Goal: Task Accomplishment & Management: Manage account settings

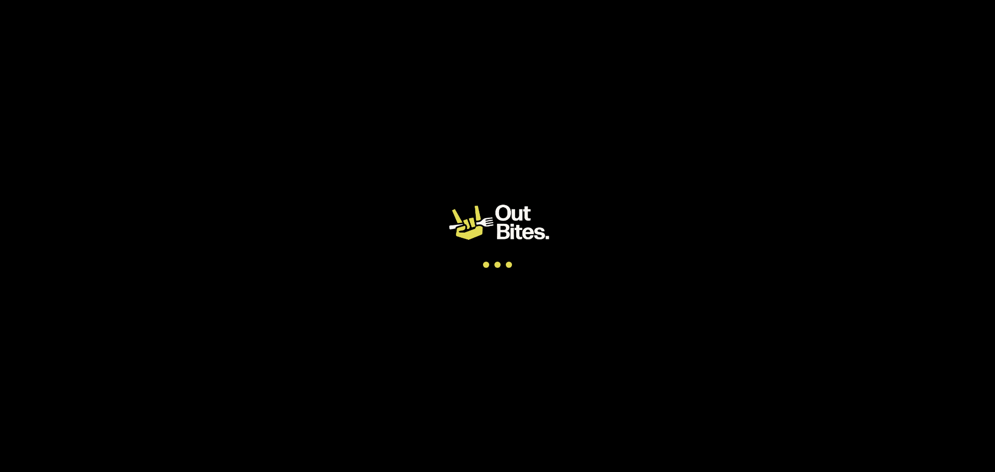
click at [681, 77] on app-root at bounding box center [497, 236] width 995 height 472
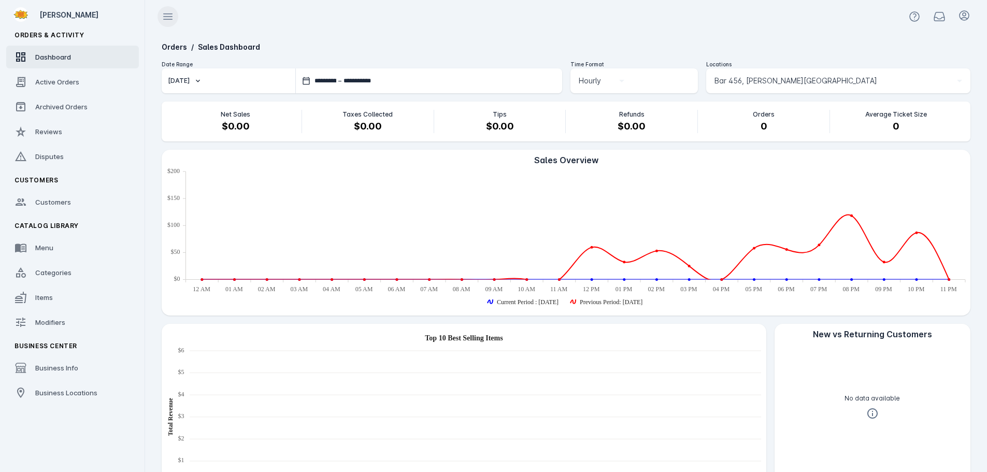
click at [162, 17] on icon at bounding box center [168, 16] width 12 height 12
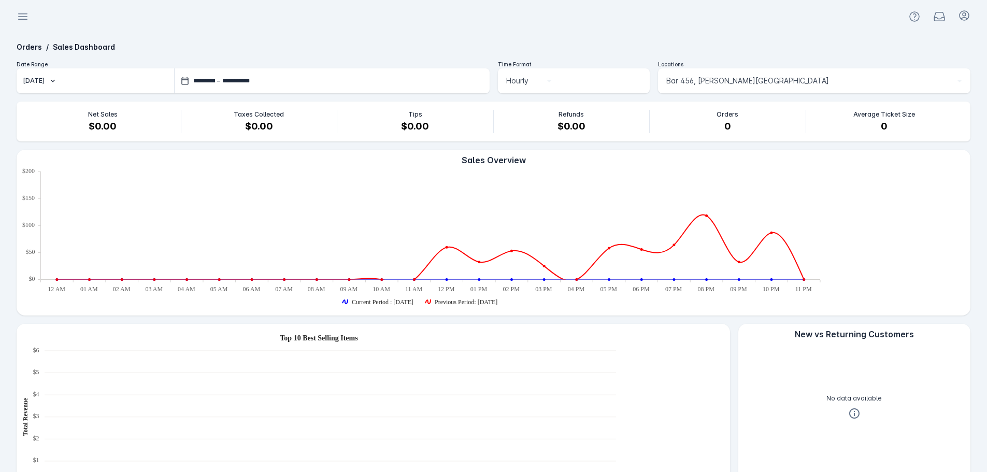
click at [74, 85] on button "[DATE]" at bounding box center [95, 80] width 157 height 25
drag, startPoint x: 69, startPoint y: 183, endPoint x: 81, endPoint y: 169, distance: 18.4
click at [68, 184] on span "Last 4 weeks" at bounding box center [54, 184] width 46 height 12
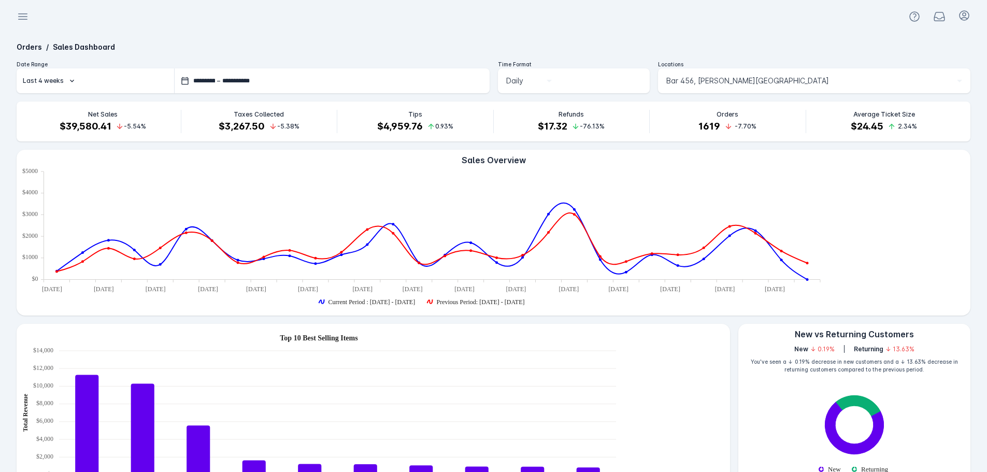
click at [758, 83] on span "Bar 456, Barton Springs Saloon" at bounding box center [747, 81] width 163 height 12
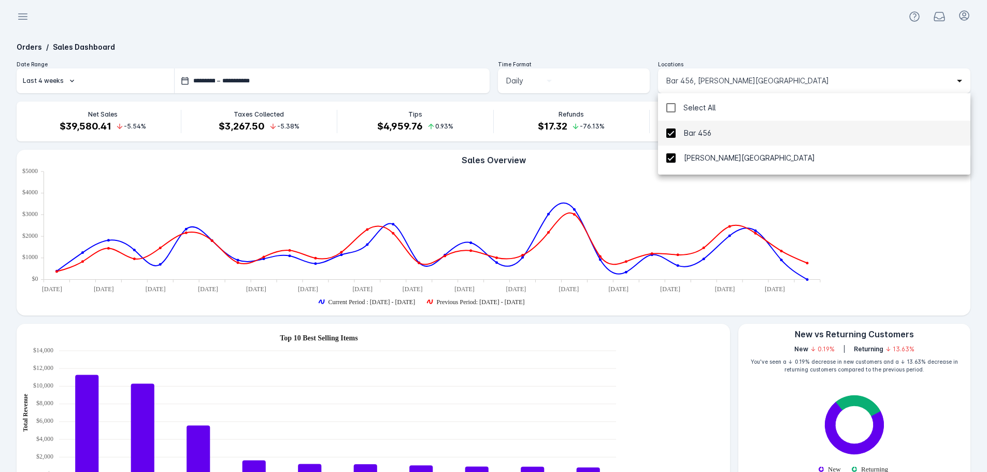
click at [700, 110] on div "Select All" at bounding box center [699, 108] width 32 height 12
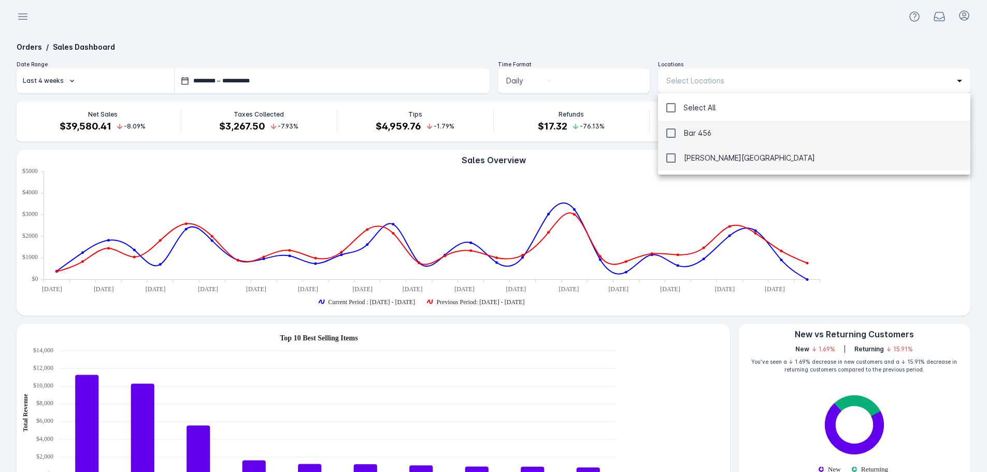
click at [693, 156] on span "Barton Springs Saloon" at bounding box center [749, 158] width 131 height 12
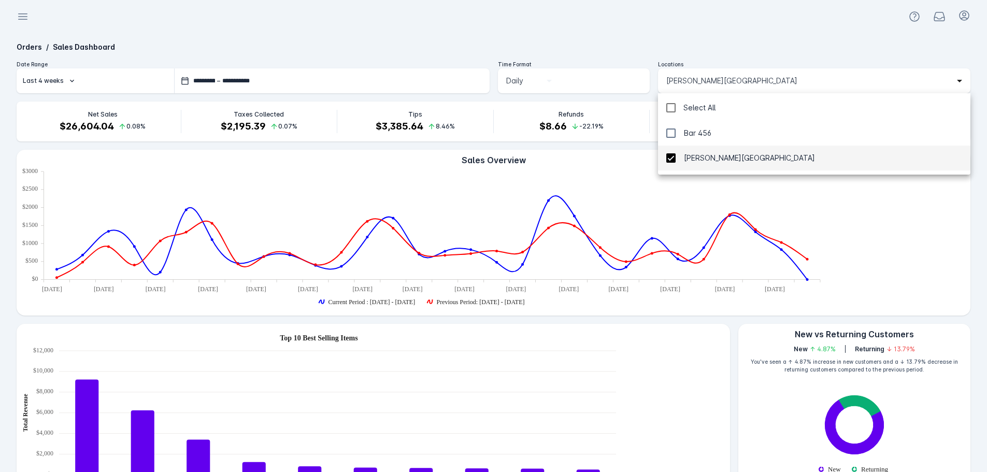
click at [698, 40] on div at bounding box center [493, 236] width 987 height 472
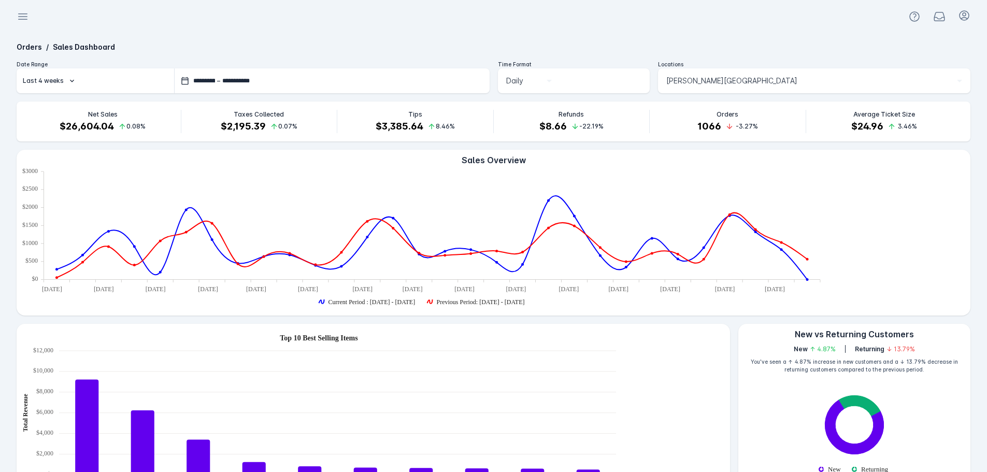
click at [68, 78] on icon "button" at bounding box center [72, 81] width 8 height 8
click at [60, 211] on span "Last 3 months" at bounding box center [55, 209] width 48 height 12
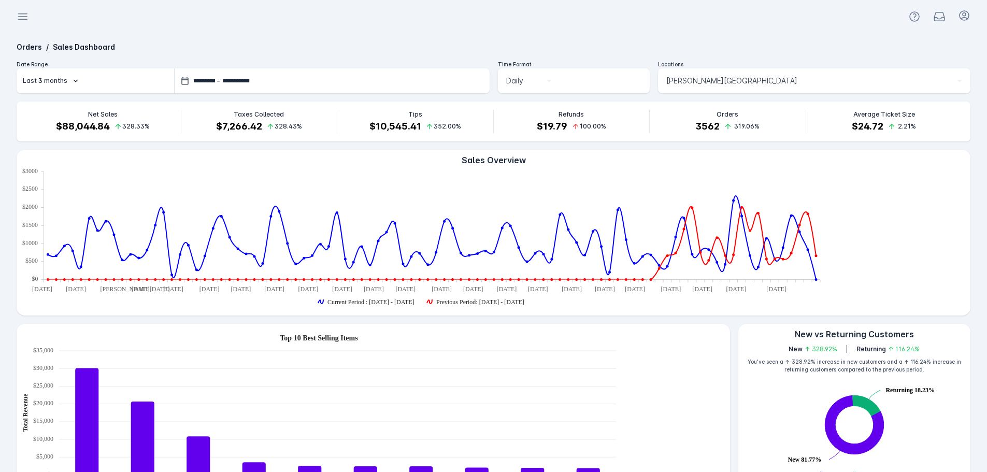
click at [62, 85] on button "Last 3 months" at bounding box center [95, 80] width 157 height 25
click at [62, 192] on button "Last 4 weeks" at bounding box center [54, 184] width 75 height 25
type input "**********"
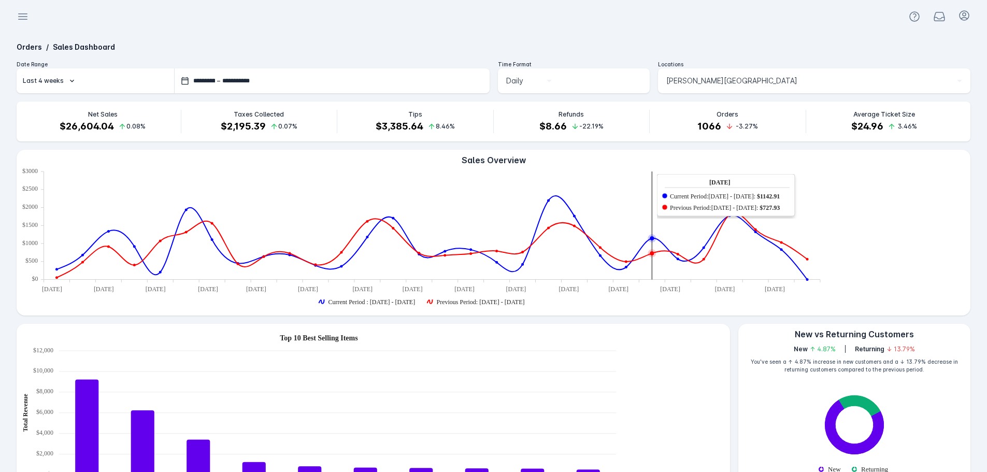
click at [755, 49] on div "Orders / Sales Dashboard" at bounding box center [494, 46] width 954 height 11
click at [162, 20] on div at bounding box center [493, 16] width 987 height 33
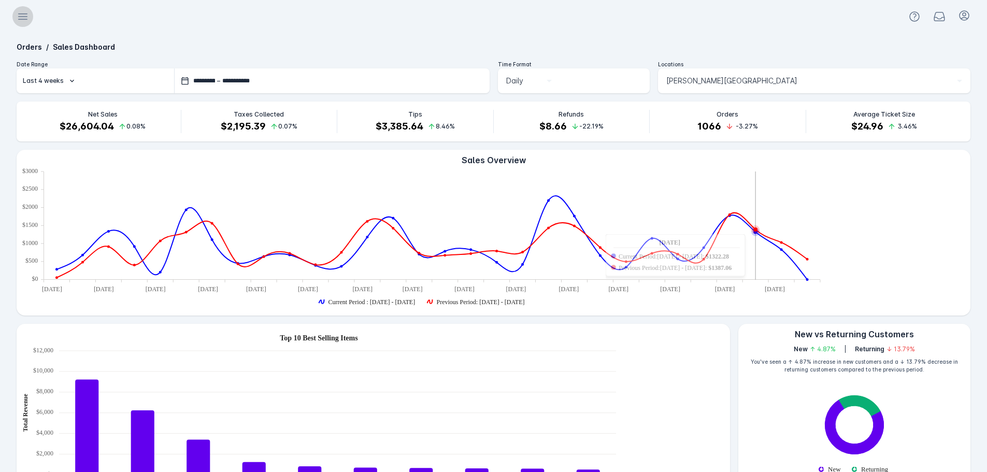
click at [30, 15] on span at bounding box center [22, 16] width 25 height 25
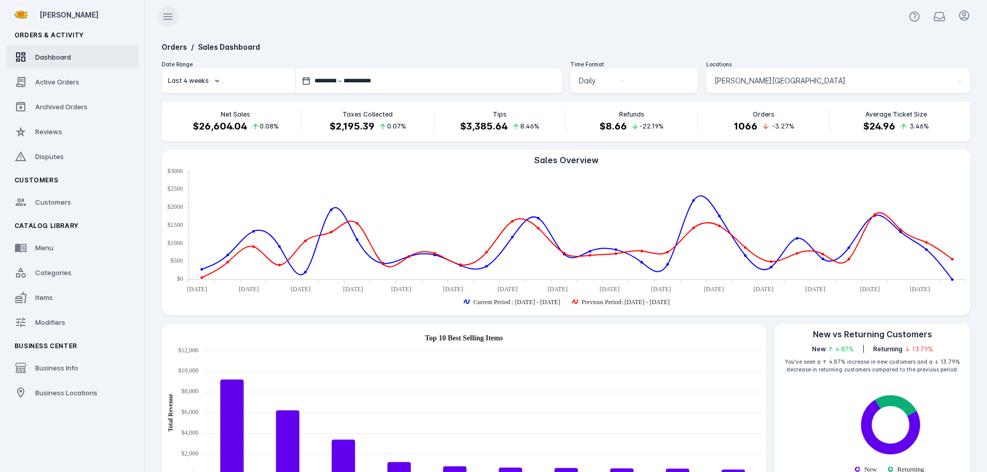
click at [170, 18] on icon at bounding box center [168, 16] width 12 height 12
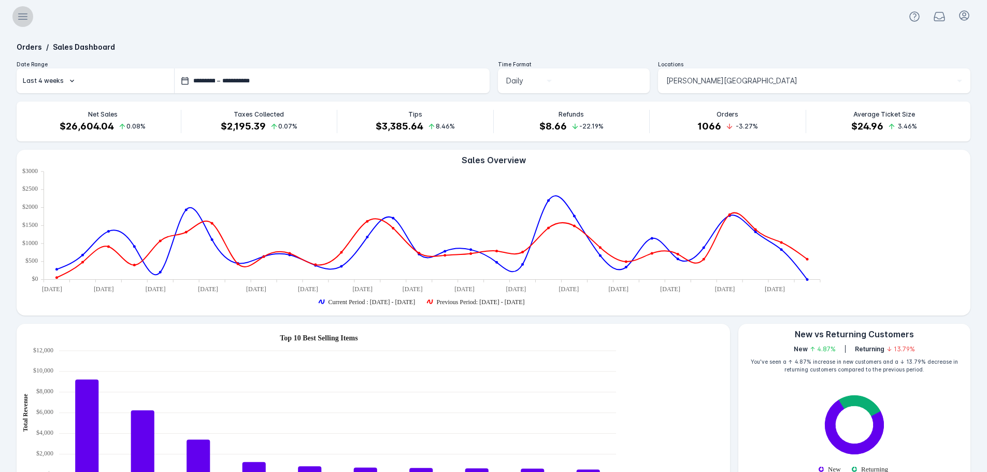
click at [24, 17] on icon at bounding box center [23, 17] width 9 height 6
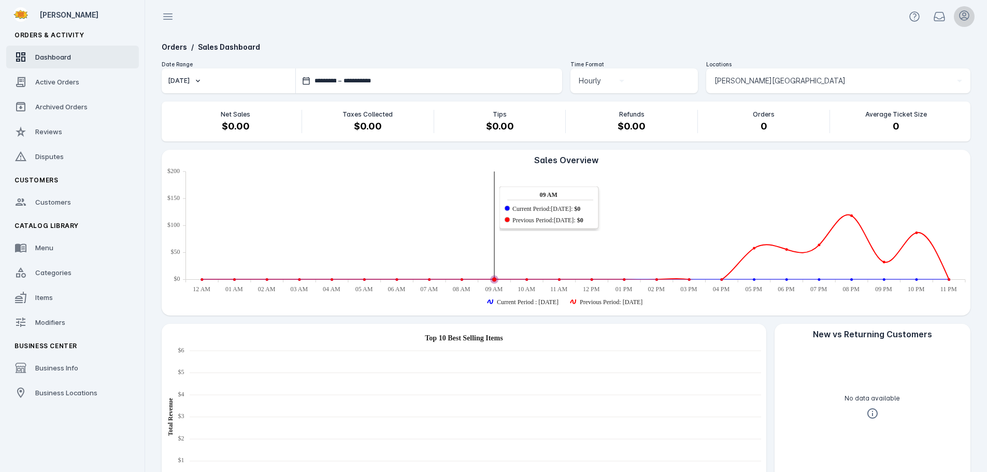
click at [962, 16] on icon at bounding box center [963, 15] width 9 height 9
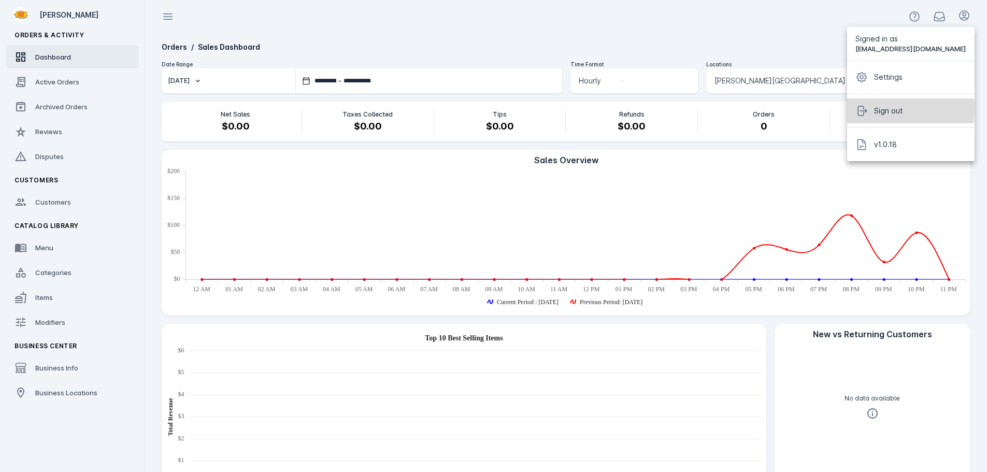
click at [883, 109] on span "Sign out" at bounding box center [888, 111] width 28 height 12
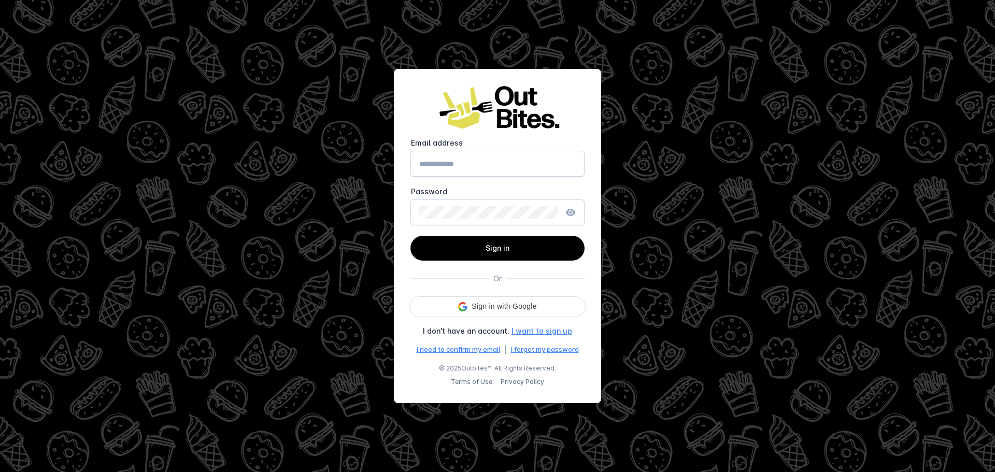
type input "**********"
drag, startPoint x: 493, startPoint y: 250, endPoint x: 616, endPoint y: 250, distance: 122.8
click at [493, 250] on span "Sign in" at bounding box center [497, 247] width 24 height 9
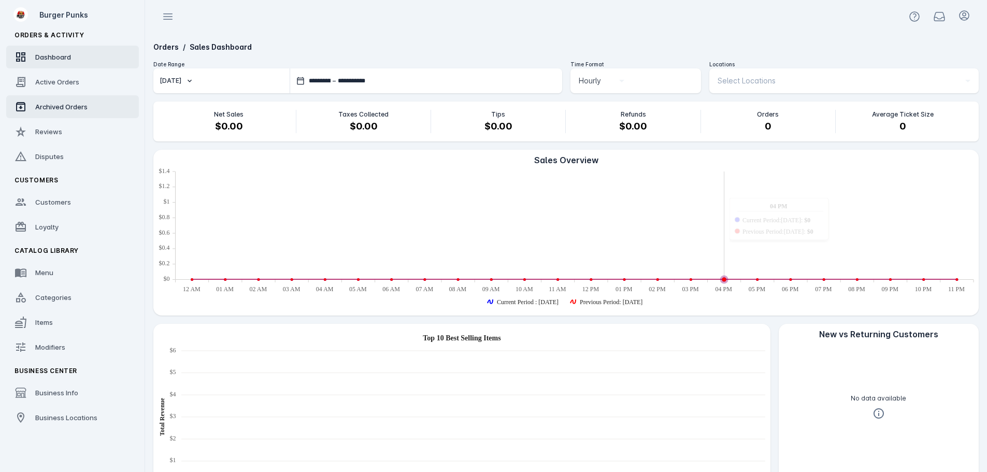
click at [56, 106] on span "Archived Orders" at bounding box center [61, 107] width 52 height 8
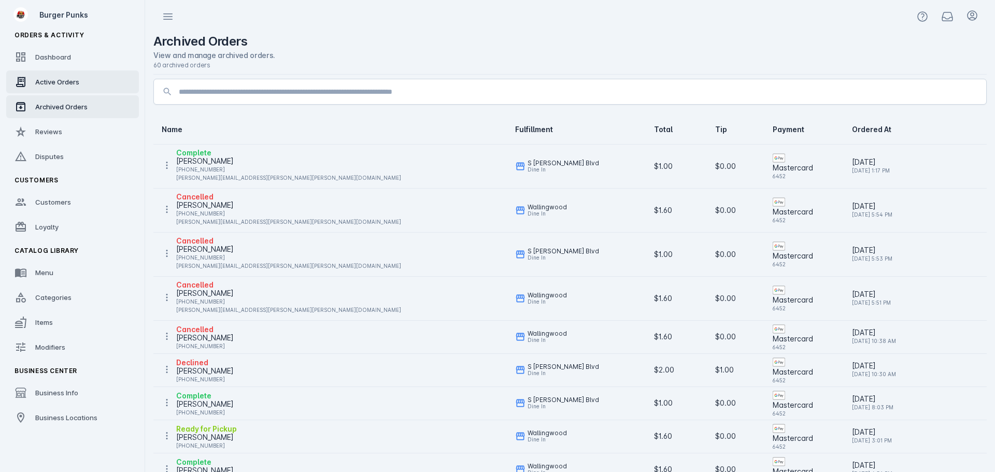
click at [52, 79] on span "Active Orders" at bounding box center [57, 82] width 44 height 8
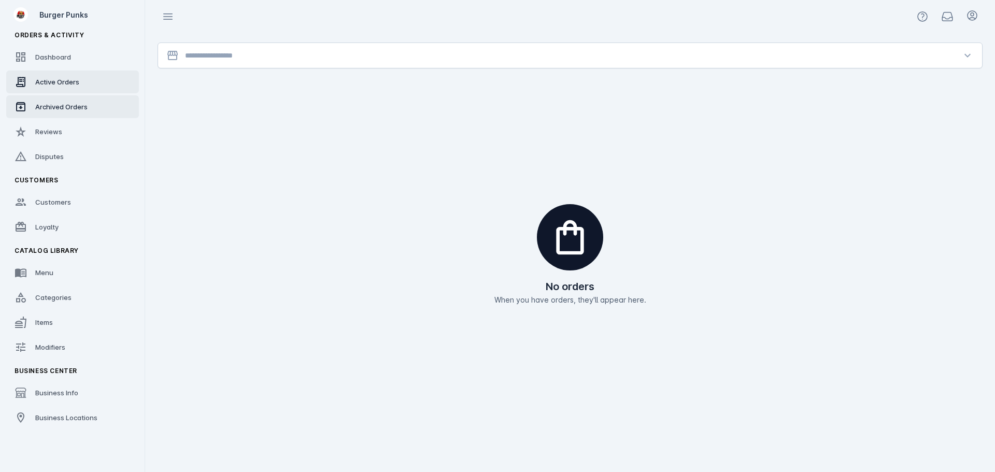
click at [52, 105] on span "Archived Orders" at bounding box center [61, 107] width 52 height 8
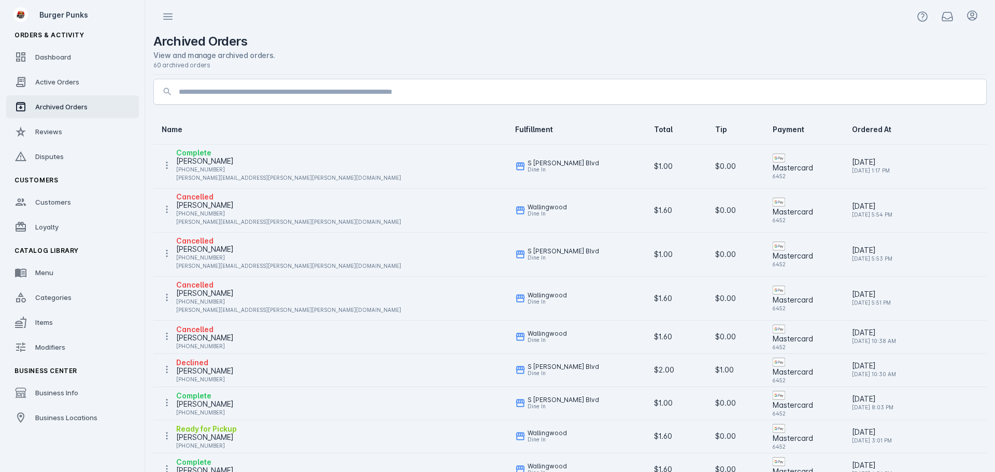
click at [164, 166] on icon at bounding box center [167, 165] width 10 height 10
click at [215, 218] on span "Unarchive Order" at bounding box center [218, 215] width 58 height 12
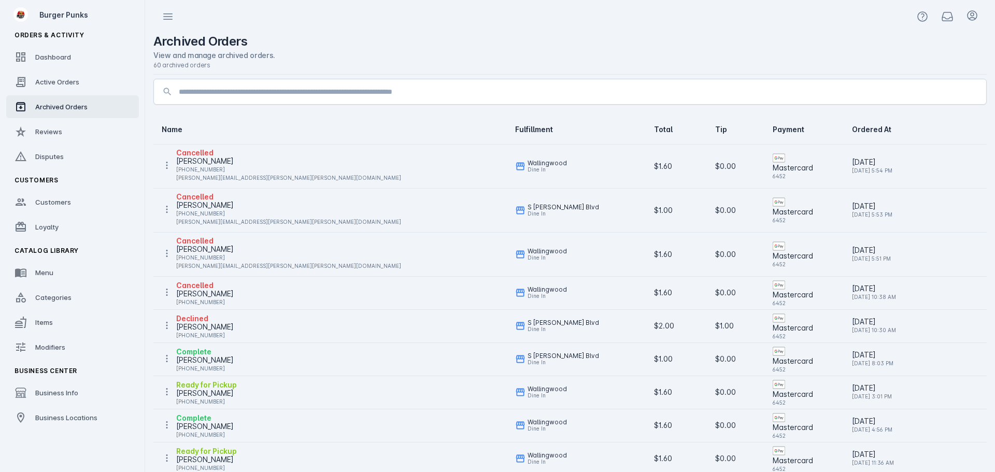
click at [163, 356] on icon at bounding box center [167, 358] width 10 height 10
click at [202, 410] on span "Unarchive Order" at bounding box center [218, 409] width 58 height 12
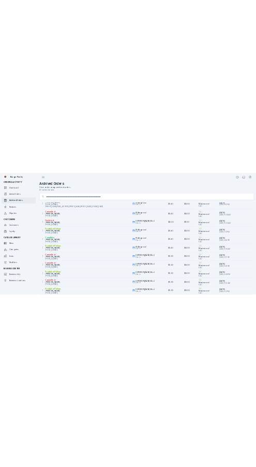
scroll to position [155, 0]
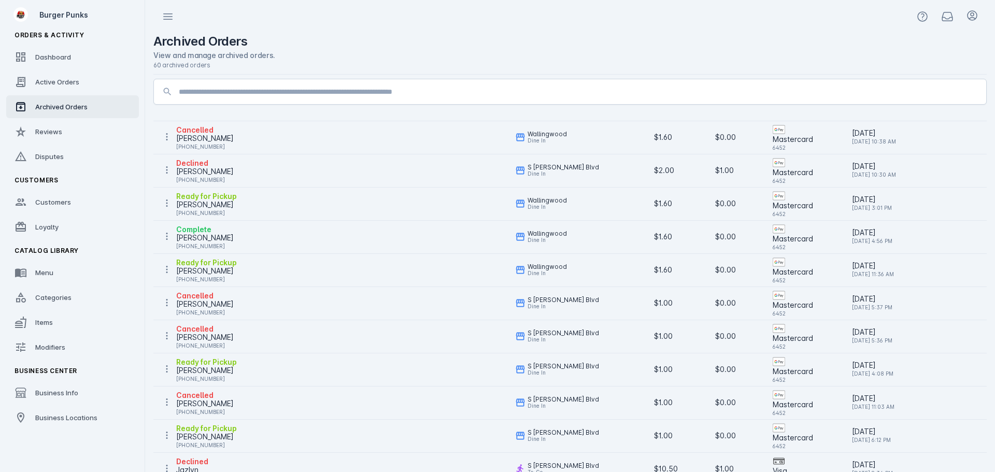
click at [165, 233] on icon at bounding box center [167, 236] width 10 height 10
click at [200, 286] on span "Unarchive Order" at bounding box center [218, 286] width 58 height 12
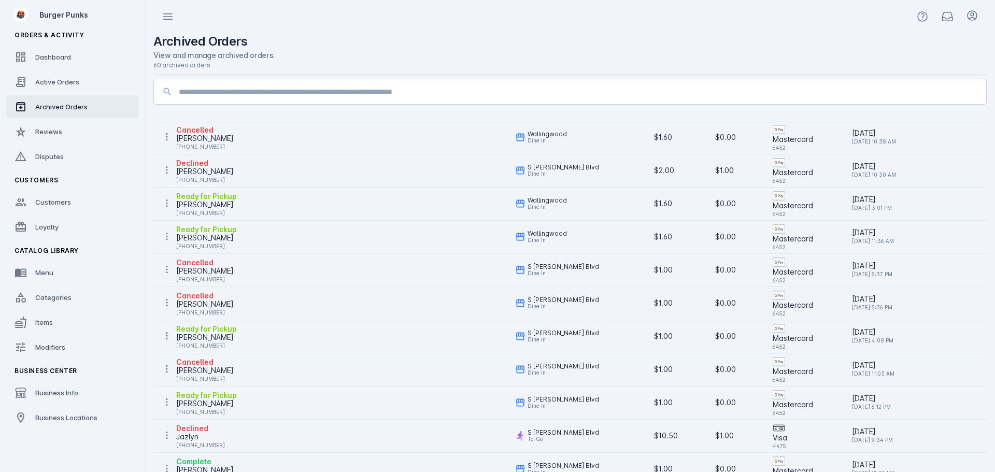
click at [167, 238] on icon at bounding box center [167, 236] width 2 height 7
click at [195, 287] on span "Unarchive Order" at bounding box center [218, 286] width 58 height 12
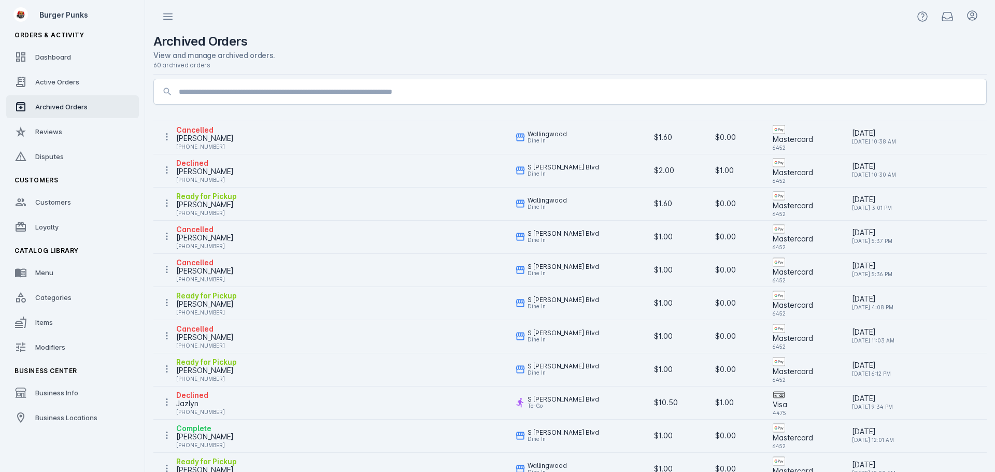
click at [166, 300] on icon at bounding box center [167, 302] width 10 height 10
click at [194, 354] on span "Unarchive Order" at bounding box center [218, 353] width 58 height 12
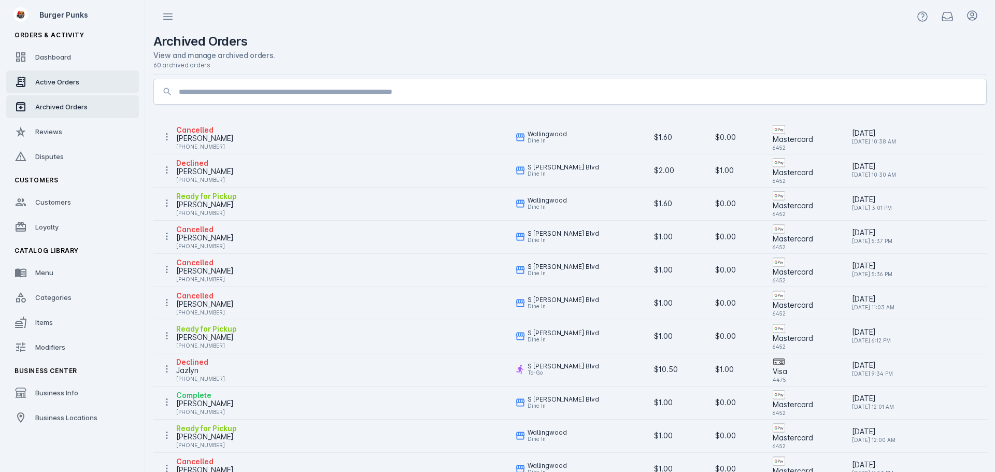
click at [60, 78] on span "Active Orders" at bounding box center [57, 82] width 44 height 8
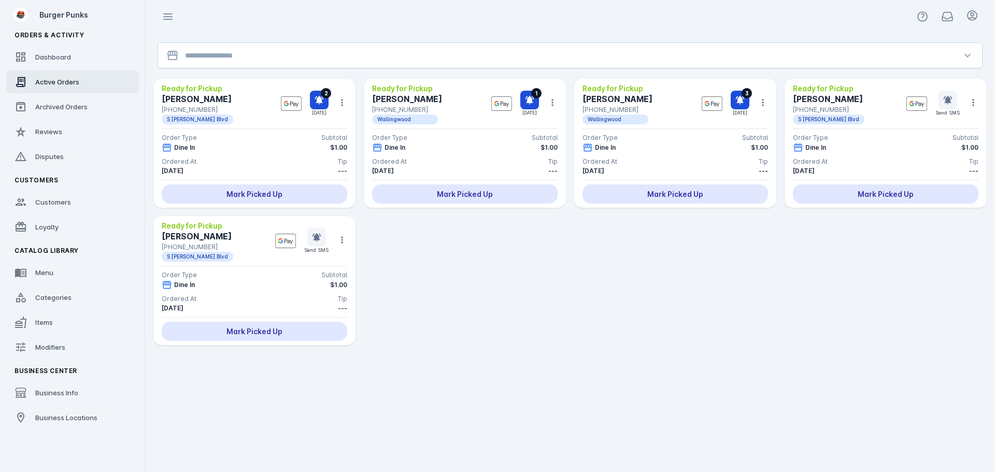
click at [606, 265] on div "Ready for Pickup [PERSON_NAME] +1 737-346-[STREET_ADDRESS][PERSON_NAME] 2 [DATE…" at bounding box center [569, 212] width 833 height 266
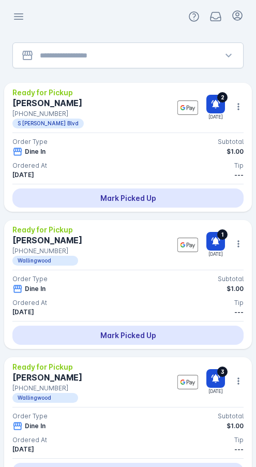
click at [117, 56] on input "Location" at bounding box center [128, 55] width 177 height 12
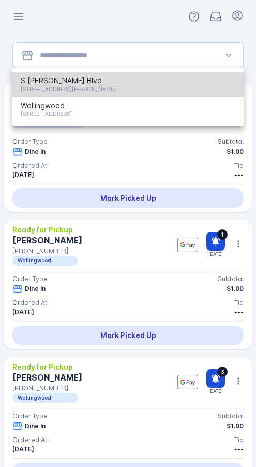
click at [56, 83] on span "[STREET_ADDRESS][PERSON_NAME]" at bounding box center [68, 89] width 95 height 12
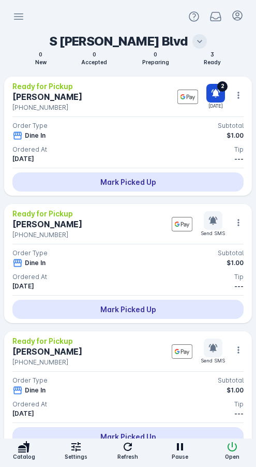
click at [243, 225] on icon at bounding box center [239, 223] width 10 height 10
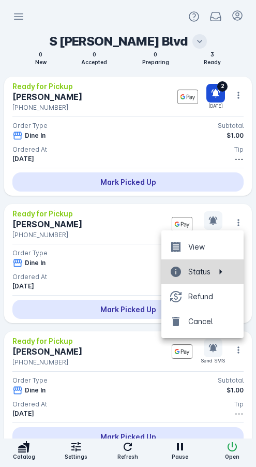
click at [214, 272] on icon at bounding box center [217, 271] width 12 height 5
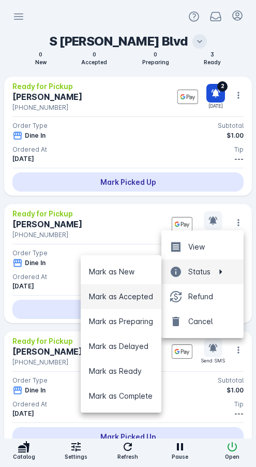
click at [132, 298] on span "Mark as Accepted" at bounding box center [121, 297] width 64 height 12
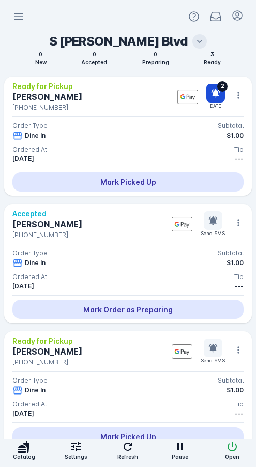
click at [238, 350] on icon at bounding box center [239, 350] width 10 height 10
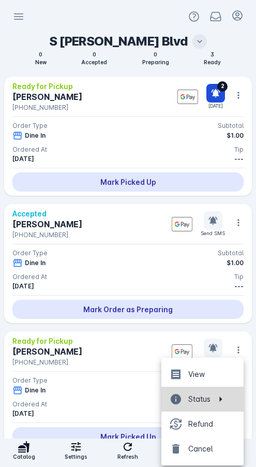
click at [214, 404] on button "Status" at bounding box center [203, 399] width 82 height 25
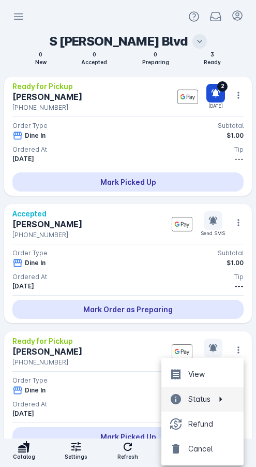
click at [204, 396] on span "Status" at bounding box center [200, 399] width 22 height 12
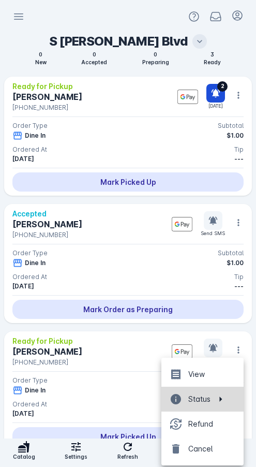
click at [225, 403] on button "Status" at bounding box center [203, 399] width 82 height 25
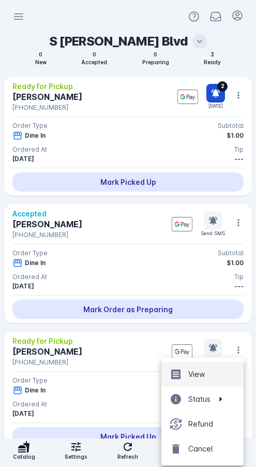
drag, startPoint x: 205, startPoint y: 395, endPoint x: 171, endPoint y: 369, distance: 42.1
click at [199, 390] on button "Status" at bounding box center [203, 399] width 82 height 25
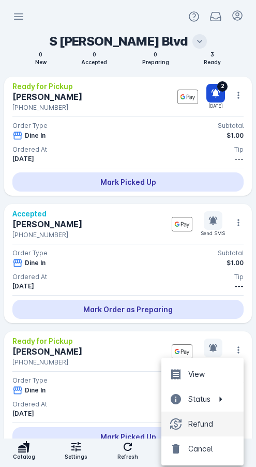
click at [242, 427] on button "Refund" at bounding box center [203, 424] width 82 height 25
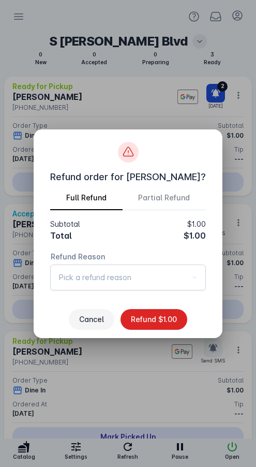
drag, startPoint x: 96, startPoint y: 315, endPoint x: 155, endPoint y: 339, distance: 63.2
click at [96, 316] on span "Cancel" at bounding box center [91, 319] width 25 height 7
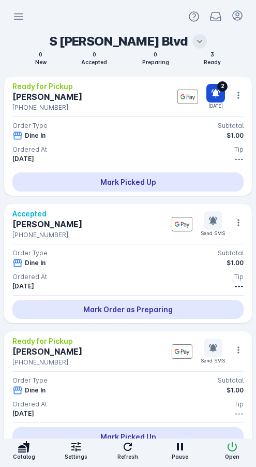
click at [238, 349] on icon at bounding box center [239, 350] width 10 height 10
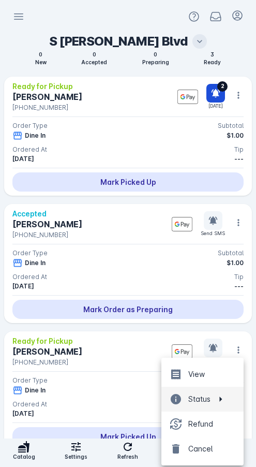
click at [197, 402] on span "Status" at bounding box center [200, 399] width 22 height 12
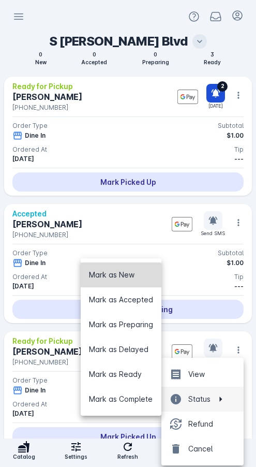
click at [117, 282] on button "Mark as New" at bounding box center [121, 275] width 81 height 25
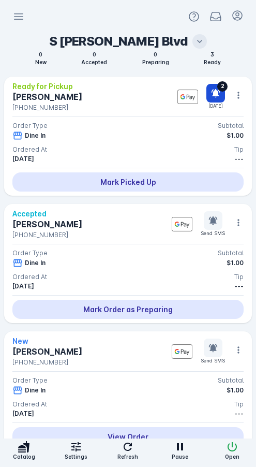
click at [131, 451] on icon "button" at bounding box center [128, 447] width 12 height 12
